Goal: Task Accomplishment & Management: Complete application form

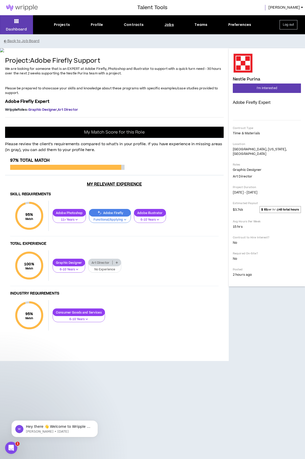
scroll to position [33, 0]
click at [275, 86] on span "I'm Interested" at bounding box center [267, 88] width 20 height 5
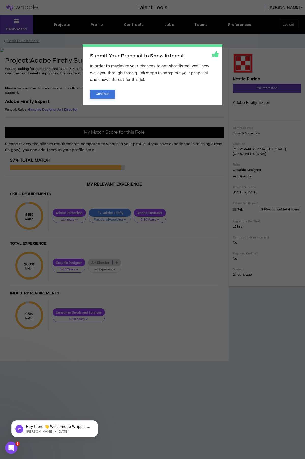
click at [111, 95] on button "Continue" at bounding box center [102, 94] width 25 height 9
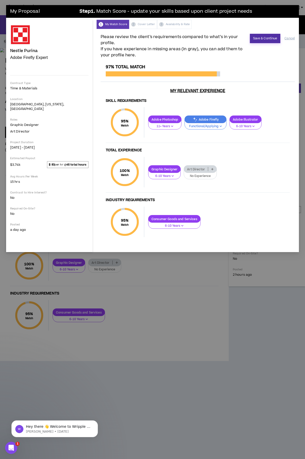
click at [266, 40] on button "Save & Continue" at bounding box center [265, 38] width 31 height 9
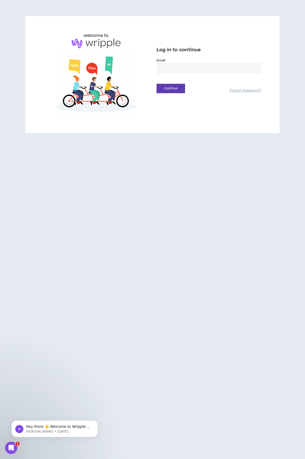
type input "**********"
click at [170, 90] on button "Continue" at bounding box center [170, 88] width 28 height 9
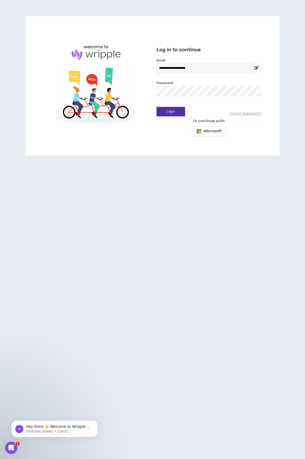
click at [174, 113] on button "Login" at bounding box center [170, 111] width 28 height 9
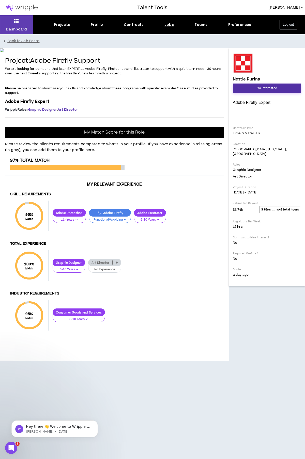
click at [270, 88] on span "I'm Interested" at bounding box center [267, 88] width 20 height 5
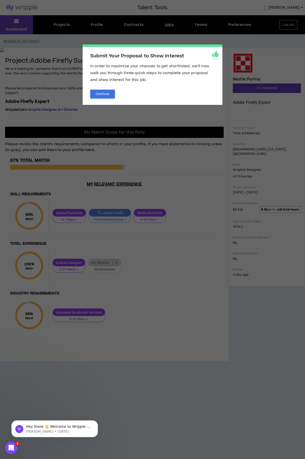
click at [99, 91] on button "Continue" at bounding box center [102, 94] width 25 height 9
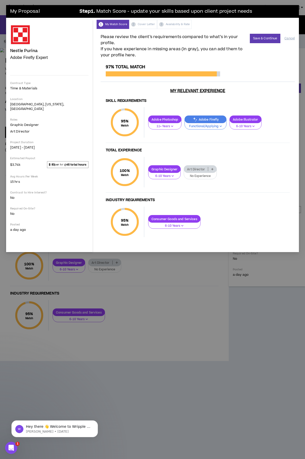
click at [113, 24] on div "1 My Match Score 2 Cover Letter 3 Availability & Rate" at bounding box center [198, 24] width 202 height 9
click at [264, 37] on button "Save & Continue" at bounding box center [265, 38] width 31 height 9
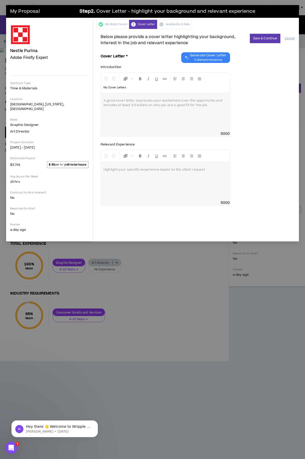
click at [109, 97] on div at bounding box center [165, 112] width 129 height 38
click at [134, 117] on div "To enrich screen reader interactions, please activate Accessibility in Grammarl…" at bounding box center [165, 112] width 129 height 38
